Goal: Task Accomplishment & Management: Complete application form

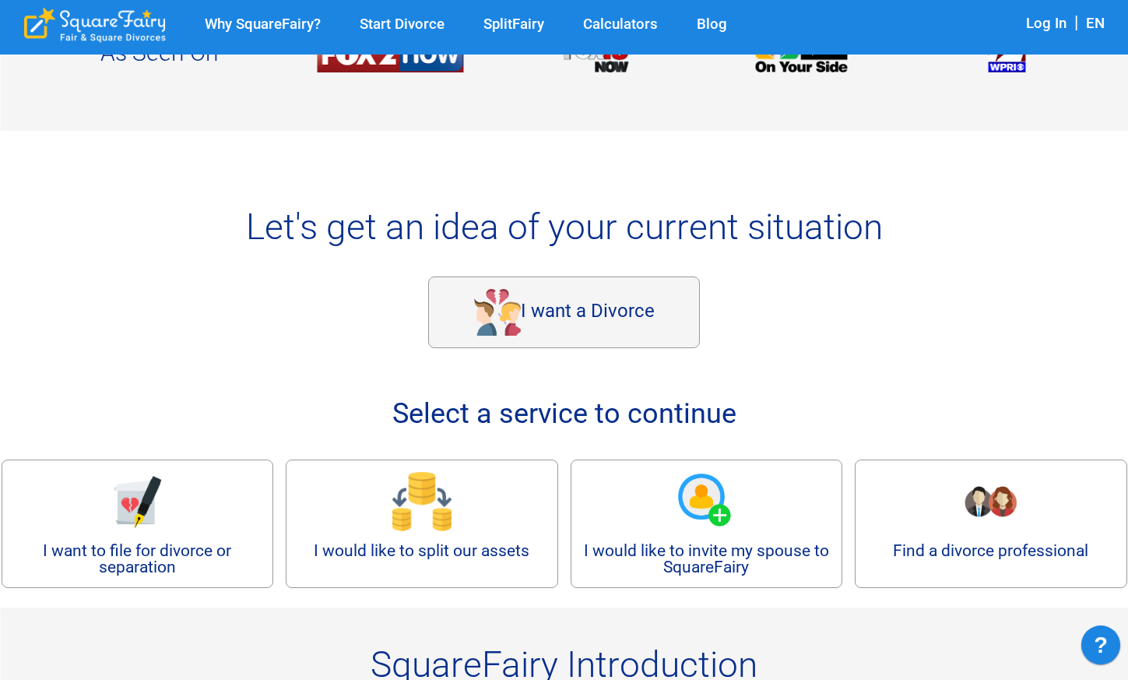
scroll to position [505, 0]
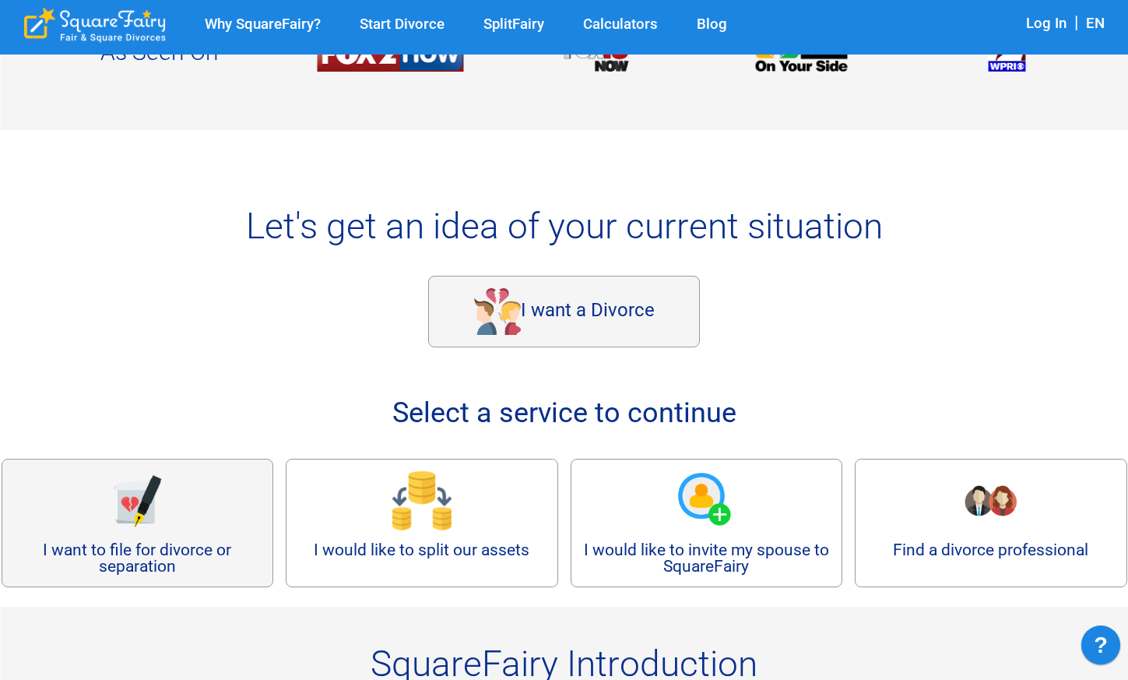
click at [143, 509] on img at bounding box center [136, 500] width 59 height 59
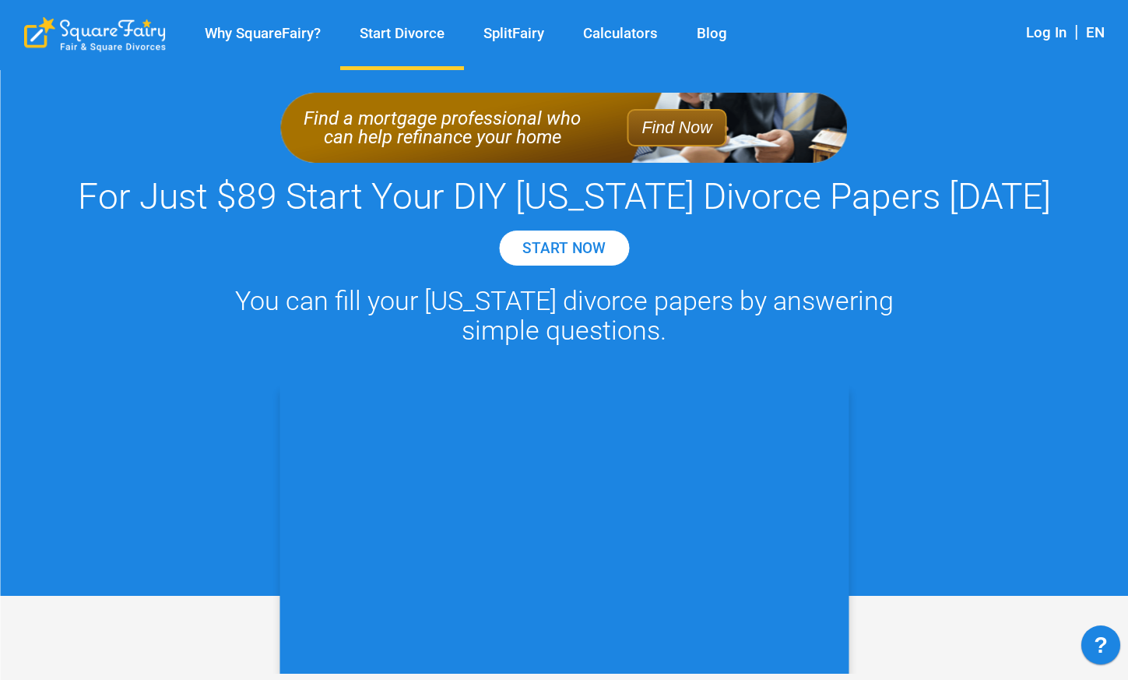
click at [705, 30] on link "Blog" at bounding box center [711, 34] width 69 height 18
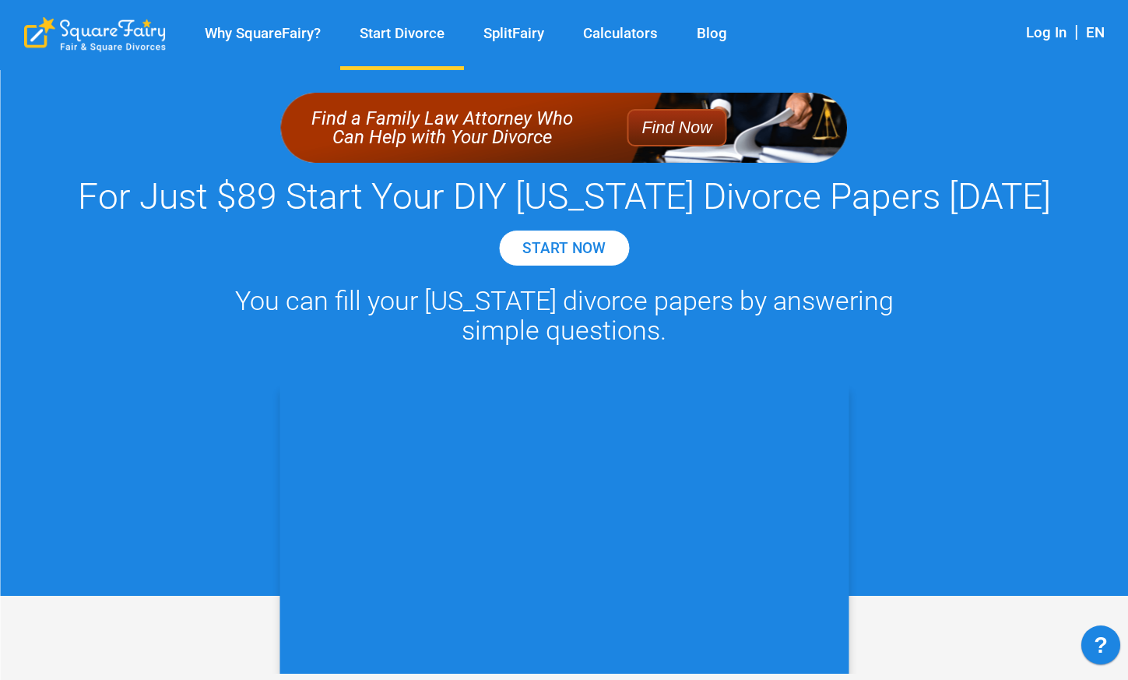
click at [216, 19] on div "Why SquareFairy? Start Divorce SplitFairy Calculators Blog" at bounding box center [474, 34] width 901 height 43
click at [223, 30] on link "Why SquareFairy?" at bounding box center [262, 34] width 155 height 18
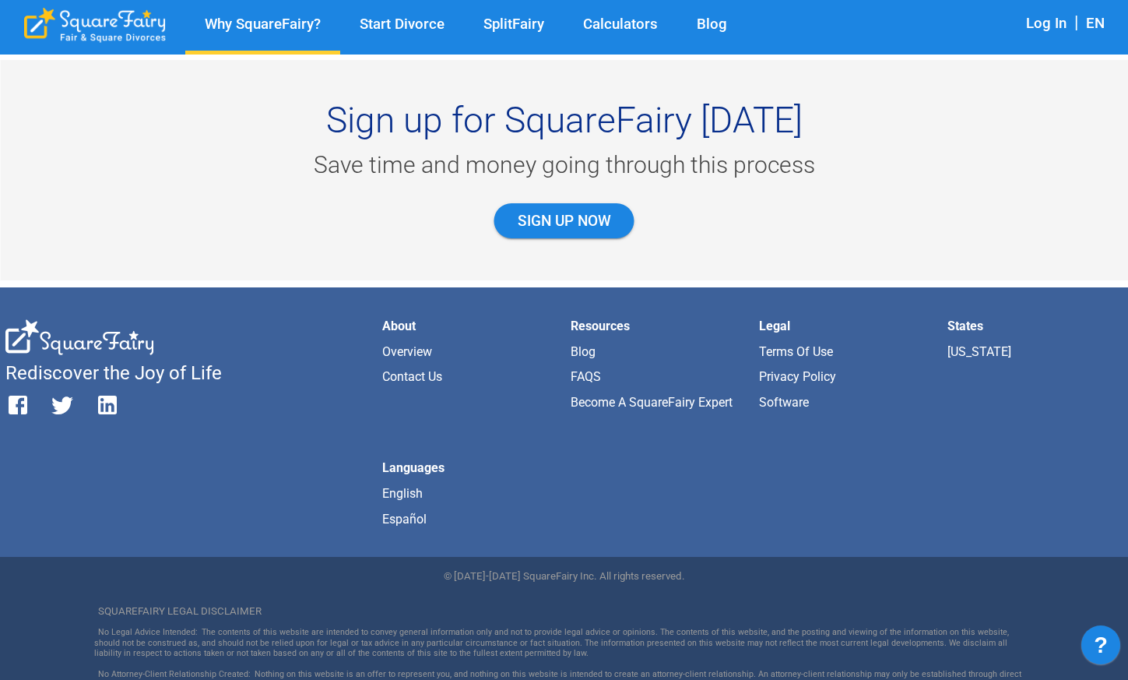
scroll to position [1504, 0]
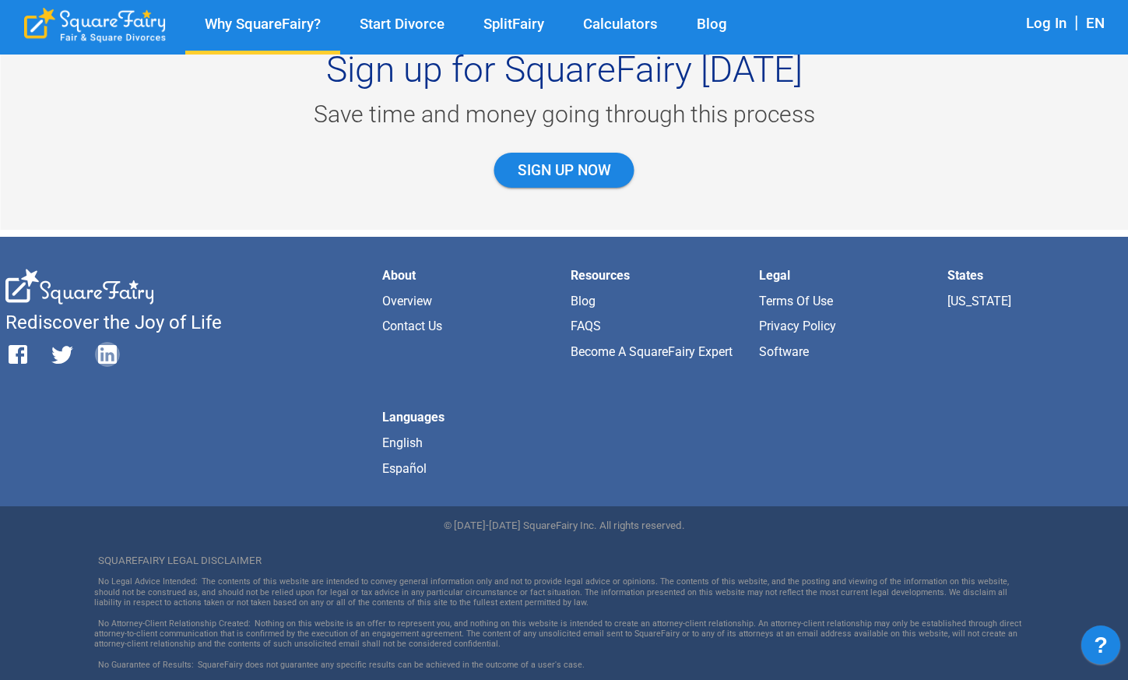
click at [107, 354] on icon "button" at bounding box center [108, 355] width 26 height 26
click at [27, 353] on icon "button" at bounding box center [18, 355] width 26 height 26
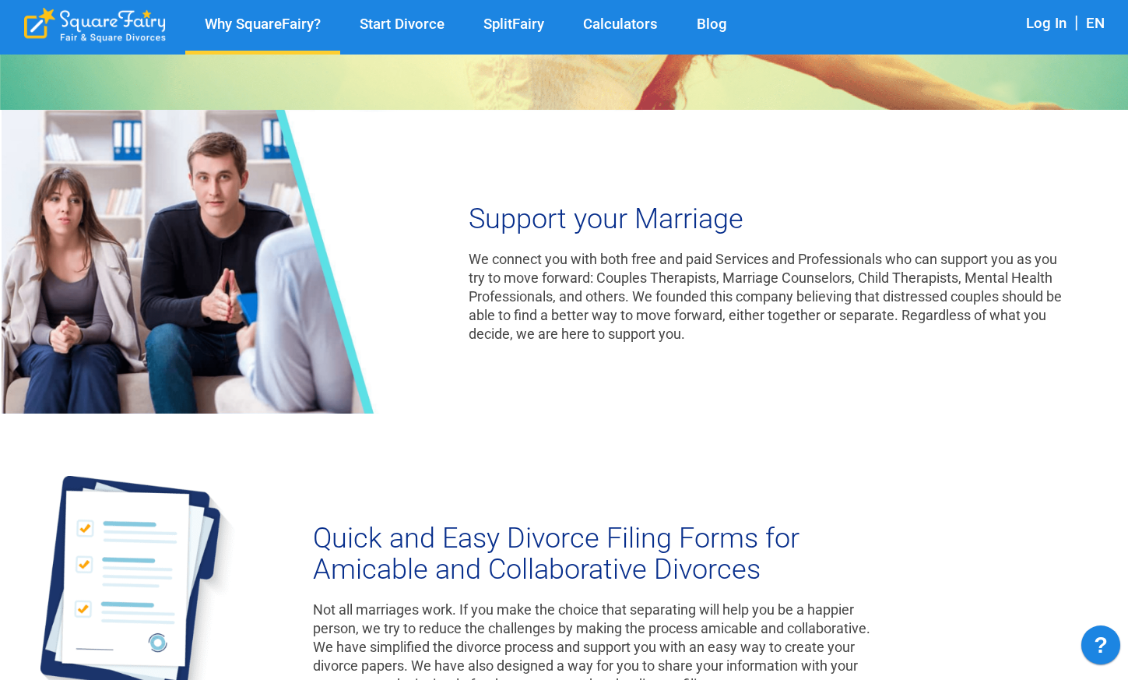
scroll to position [273, 0]
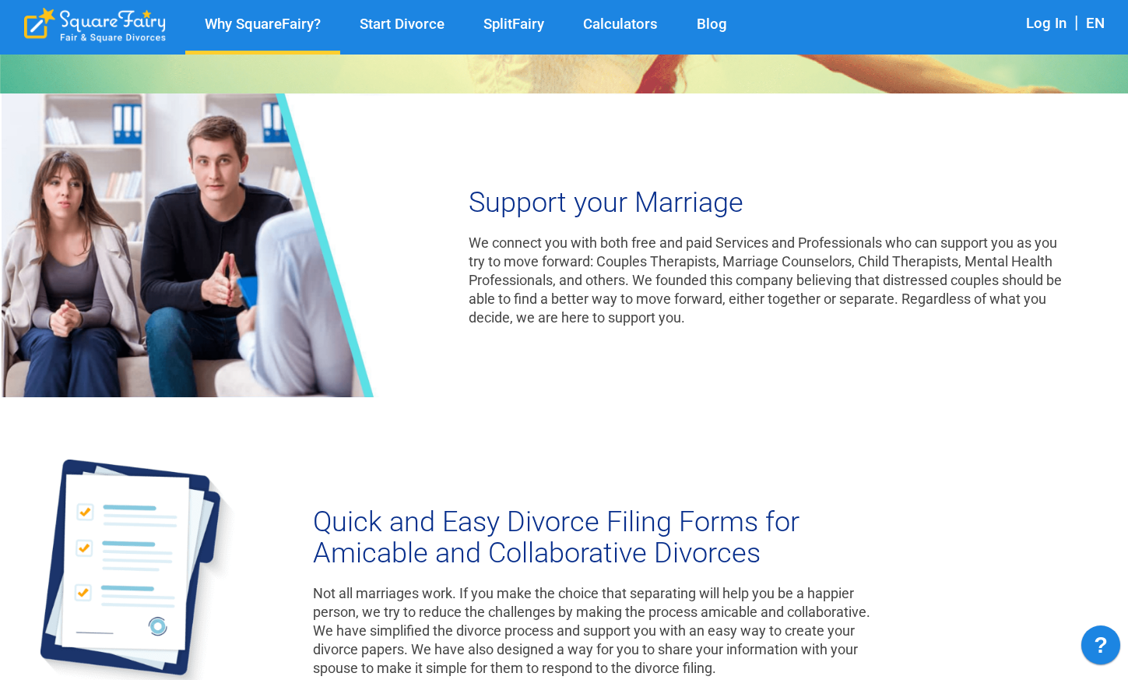
click at [386, 19] on link "Start Divorce" at bounding box center [402, 25] width 124 height 18
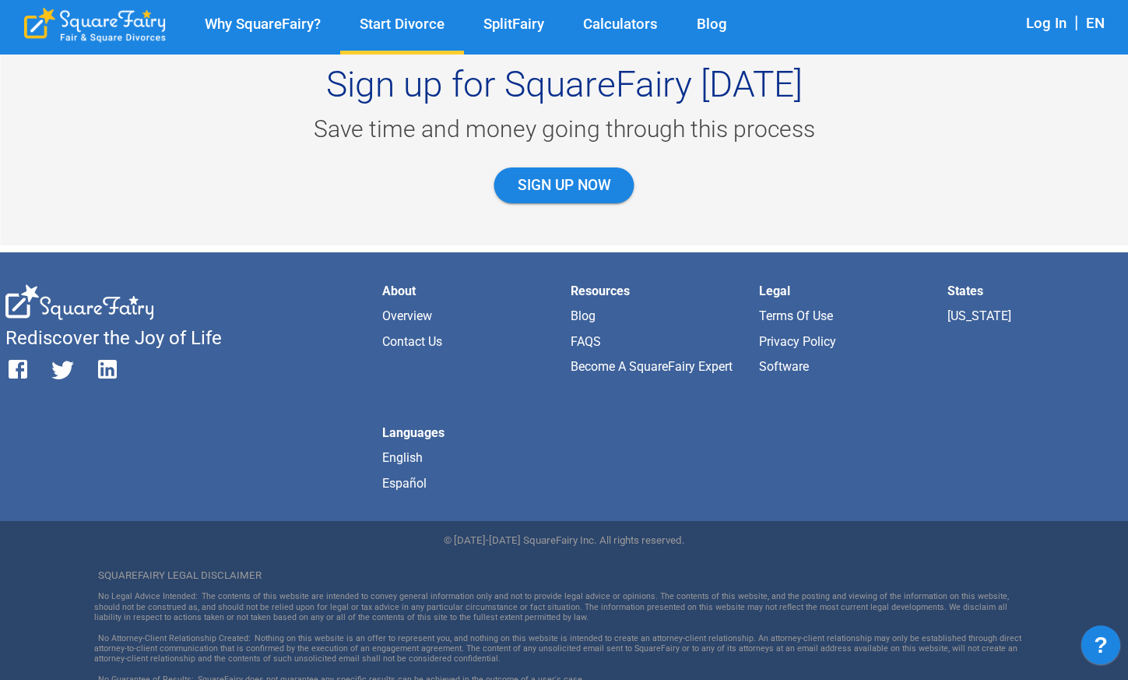
scroll to position [1819, 0]
